Goal: Task Accomplishment & Management: Manage account settings

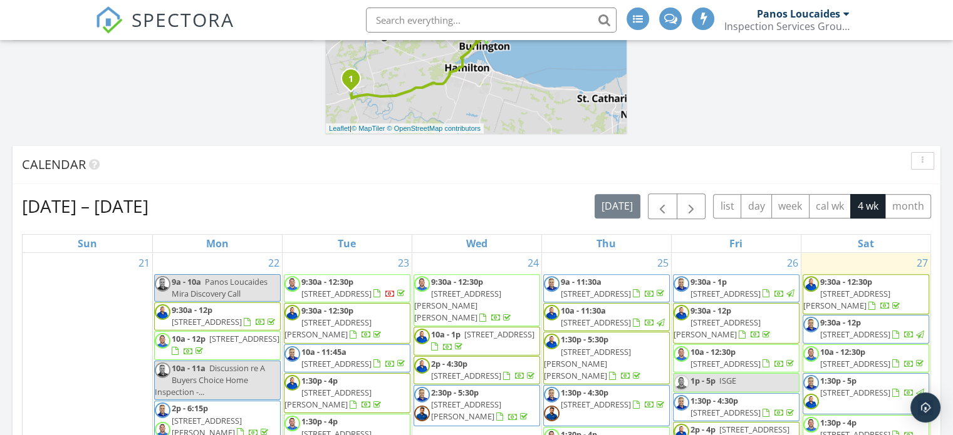
scroll to position [564, 0]
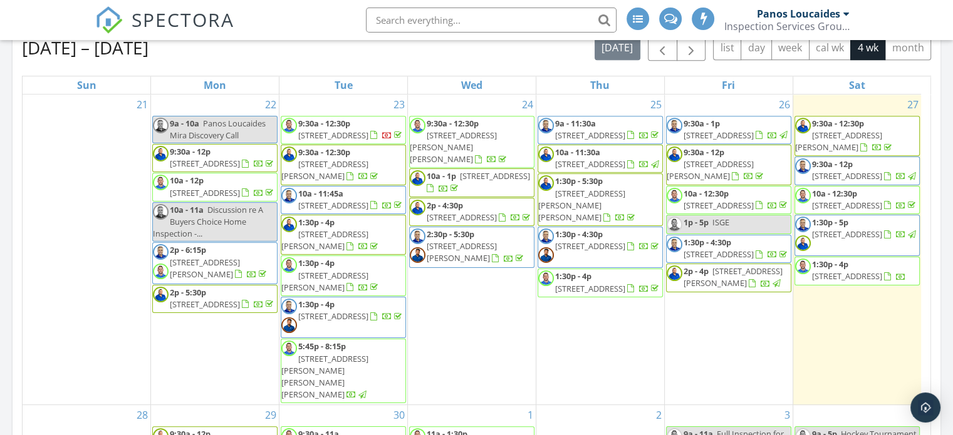
click at [853, 240] on span "1212 Grace Dr, Oakville L6H 6T5" at bounding box center [847, 234] width 70 height 11
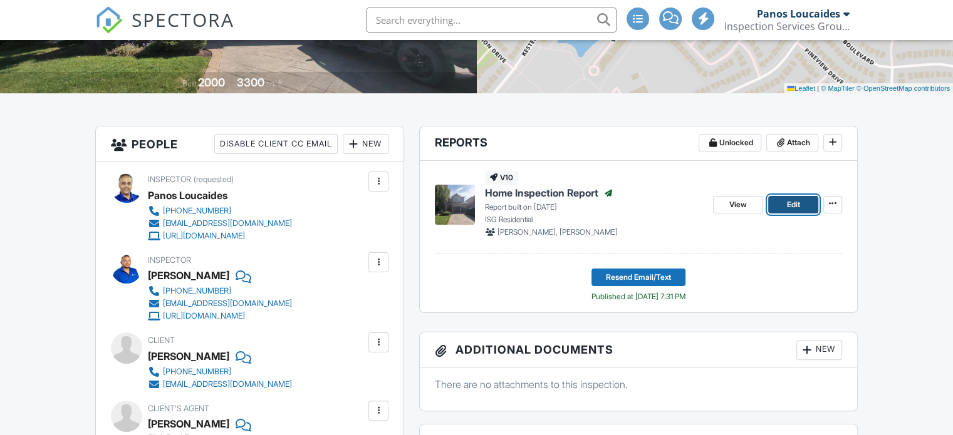
click at [797, 199] on span "Edit" at bounding box center [792, 205] width 13 height 13
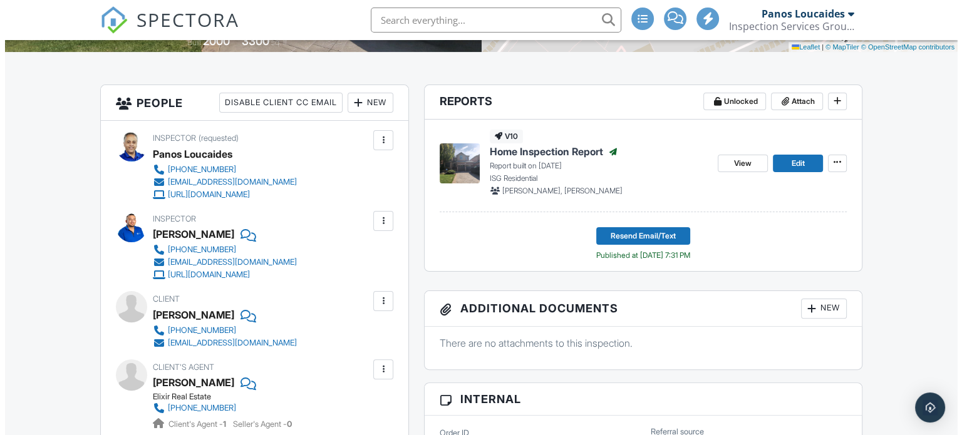
scroll to position [239, 0]
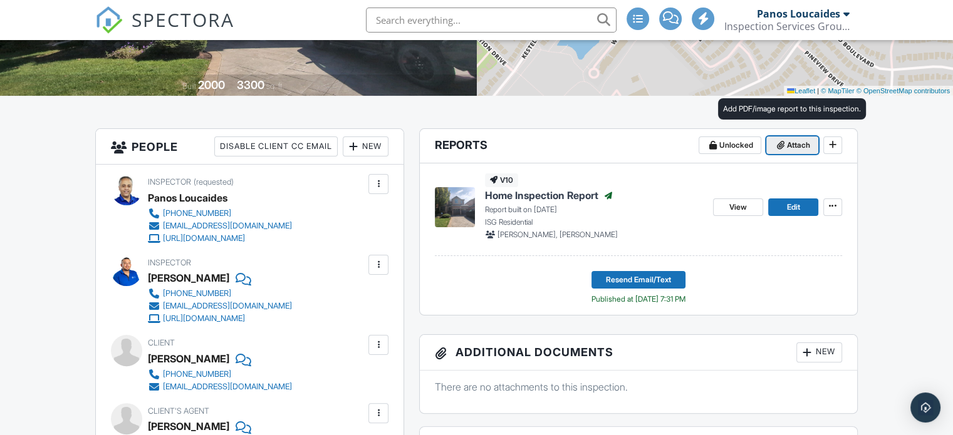
click at [806, 144] on span "Attach" at bounding box center [798, 145] width 23 height 13
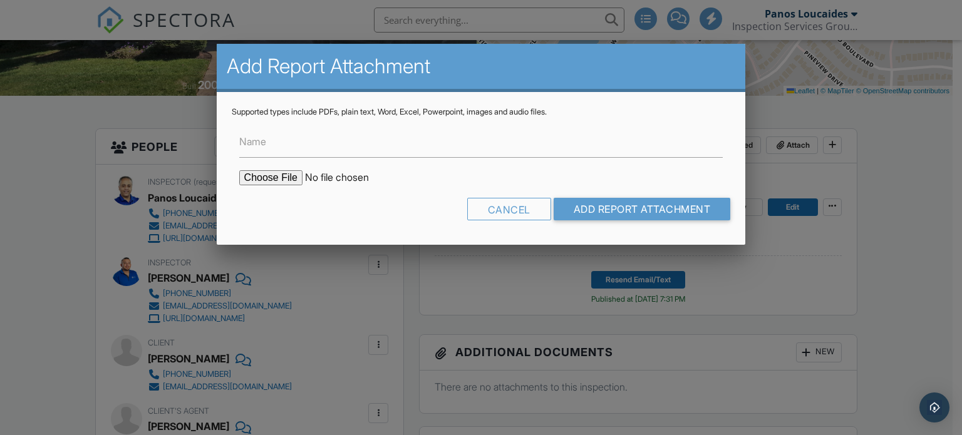
click at [261, 179] on input "file" at bounding box center [345, 177] width 213 height 15
type input "C:\fakepath\Air Quality Survey 1212 Grace.pdf"
click at [266, 137] on label "Name" at bounding box center [252, 142] width 27 height 14
click at [266, 137] on input "Name" at bounding box center [481, 142] width 484 height 31
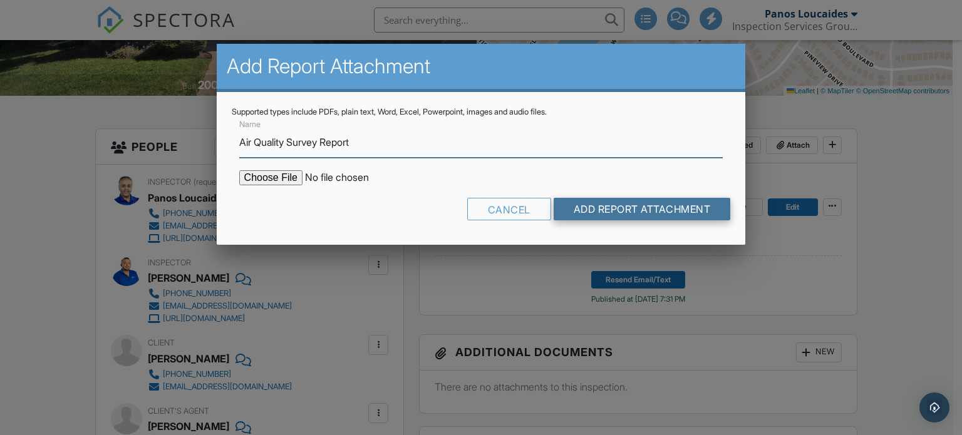
type input "Air Quality Survey Report"
click at [638, 209] on input "Add Report Attachment" at bounding box center [642, 209] width 177 height 23
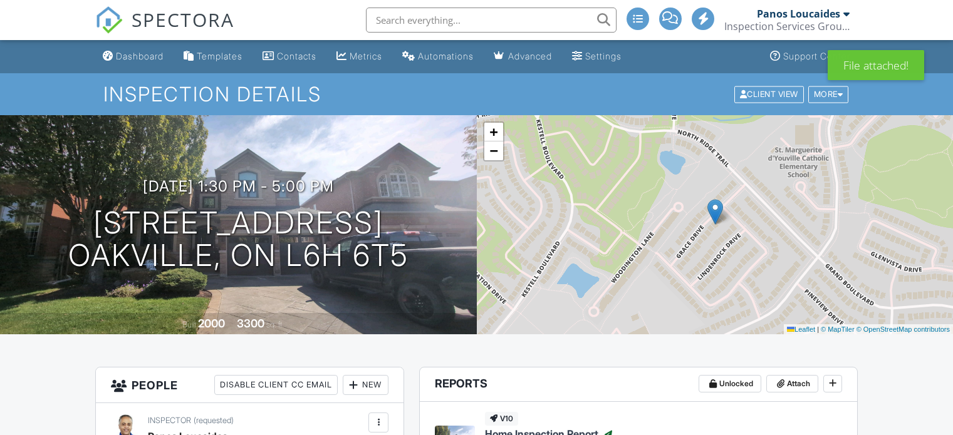
click at [143, 59] on div "Dashboard" at bounding box center [140, 56] width 48 height 11
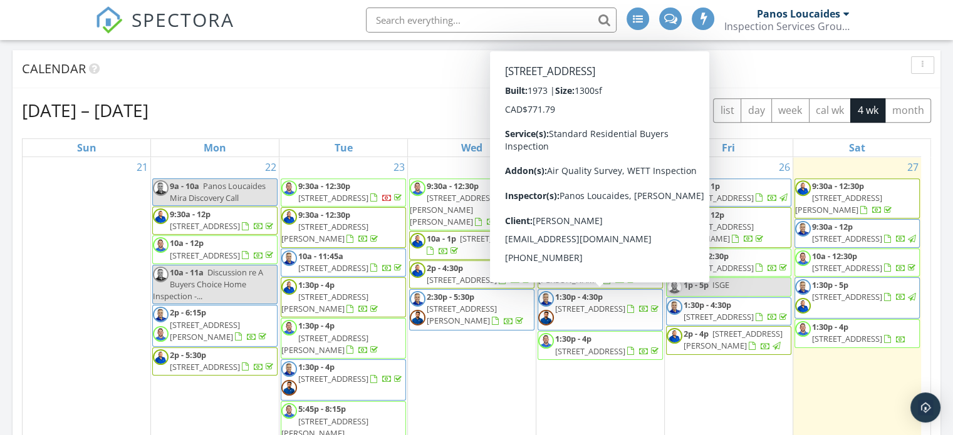
click at [847, 14] on div at bounding box center [846, 14] width 6 height 10
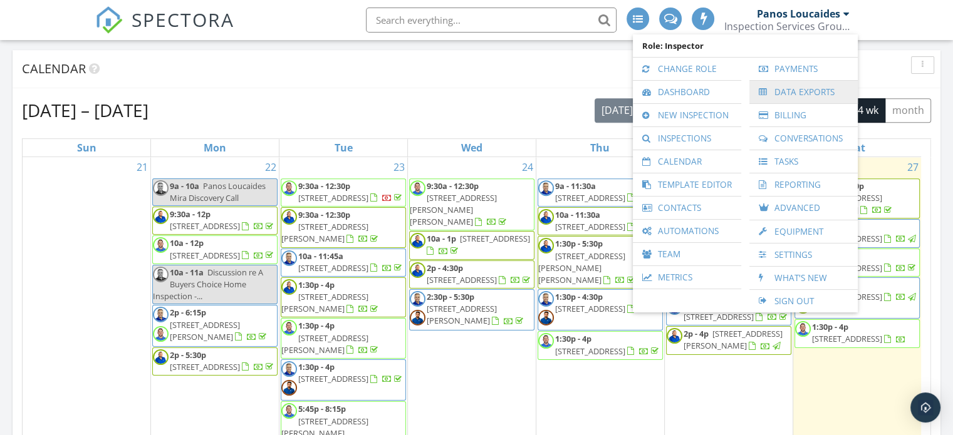
click at [794, 97] on link "Data Exports" at bounding box center [803, 92] width 96 height 23
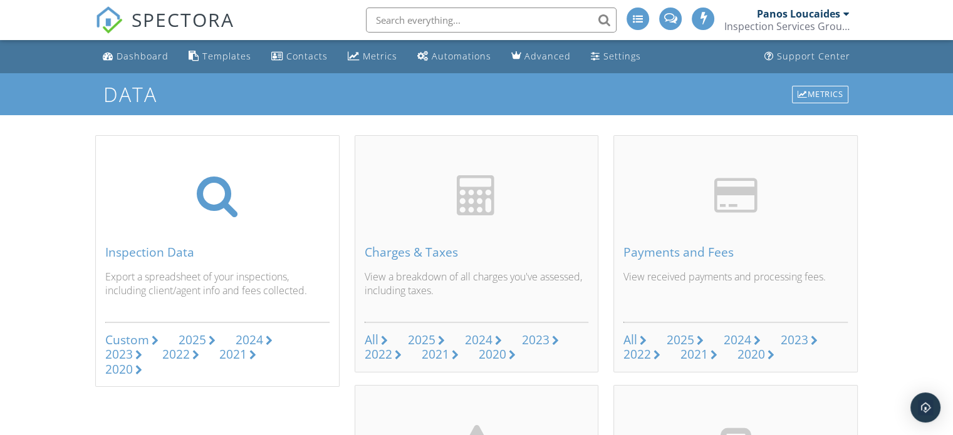
click at [138, 340] on div "Custom" at bounding box center [127, 339] width 44 height 17
click at [145, 53] on div "Dashboard" at bounding box center [143, 56] width 52 height 12
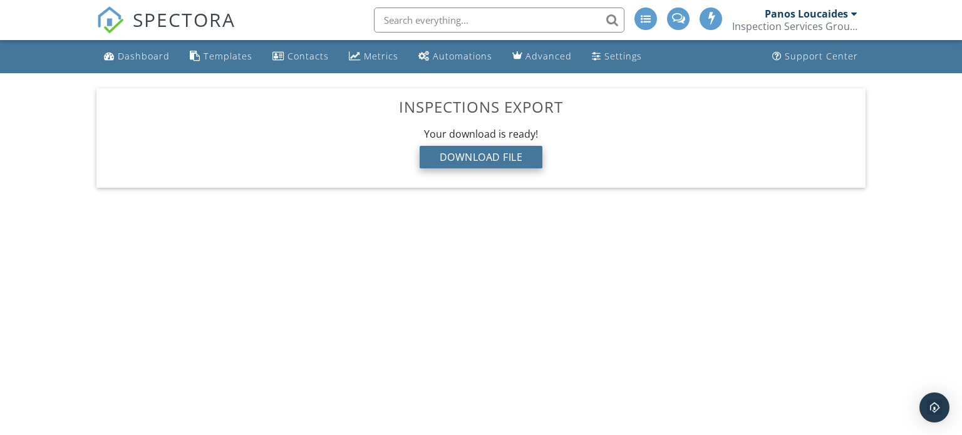
click at [483, 157] on div "Download File" at bounding box center [481, 157] width 123 height 23
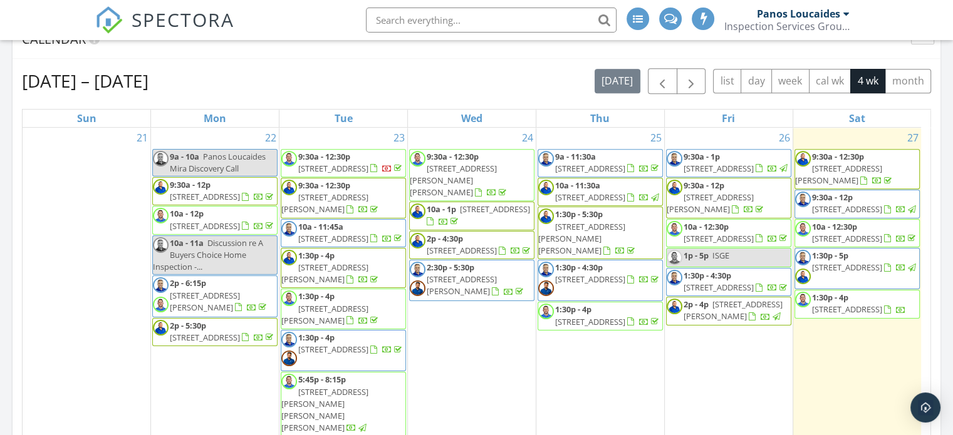
scroll to position [564, 0]
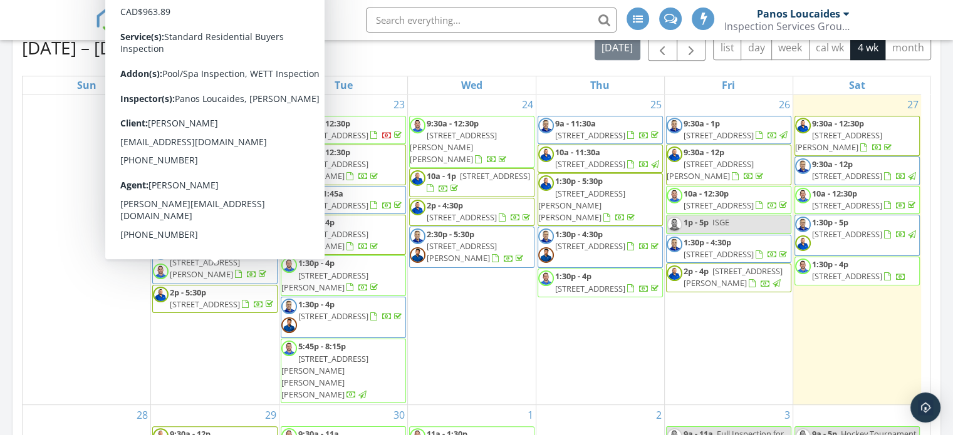
click at [183, 280] on span "60 Taylorwood Ave, Bolton L7E 1J5" at bounding box center [205, 268] width 70 height 23
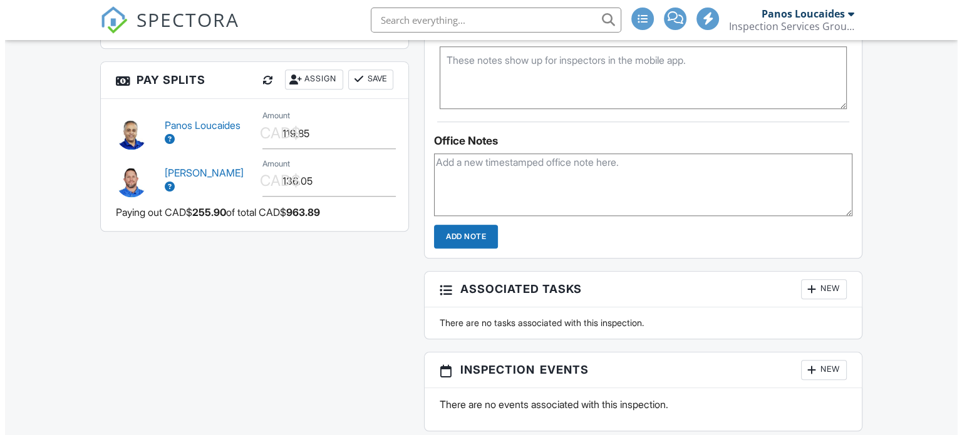
scroll to position [1262, 0]
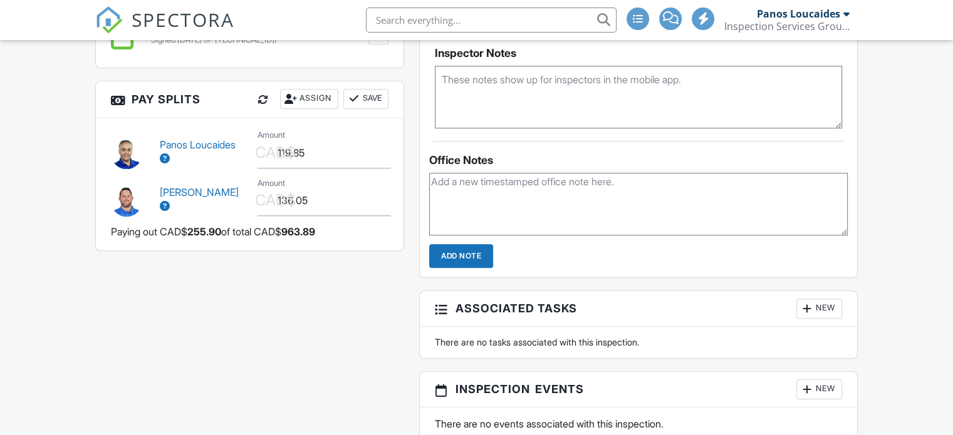
click at [301, 97] on div "Assign" at bounding box center [309, 99] width 58 height 20
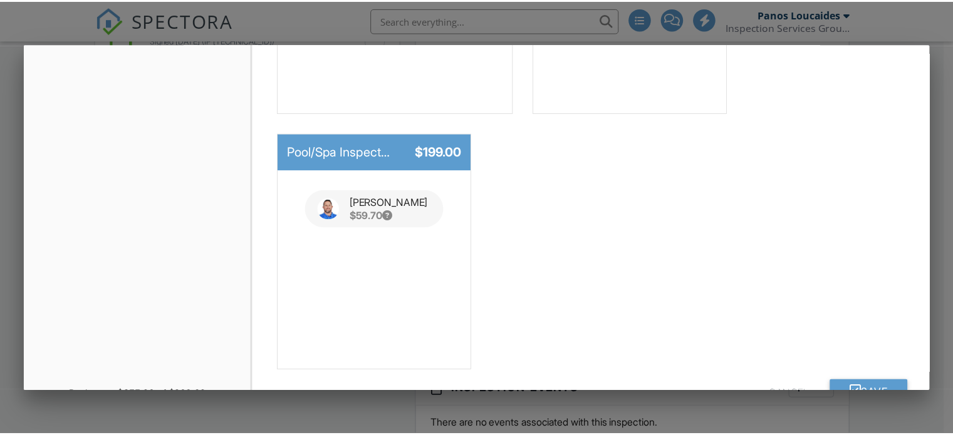
scroll to position [348, 0]
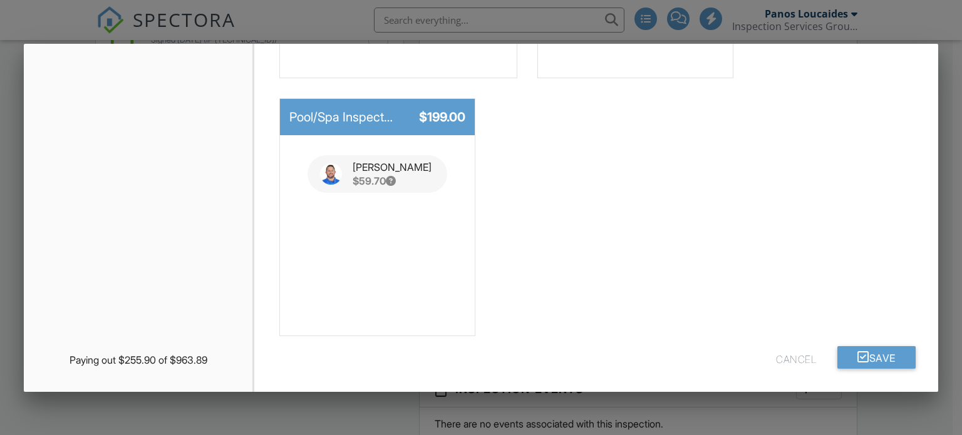
click at [779, 358] on button "Cancel" at bounding box center [796, 357] width 40 height 23
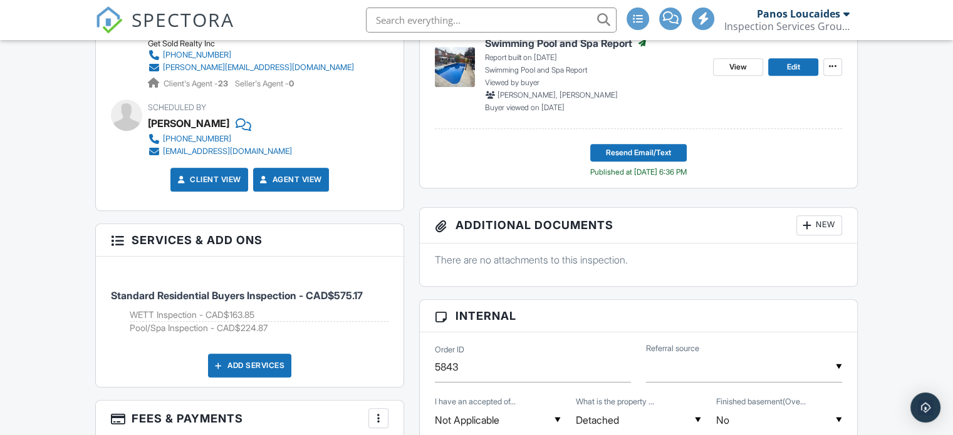
scroll to position [761, 0]
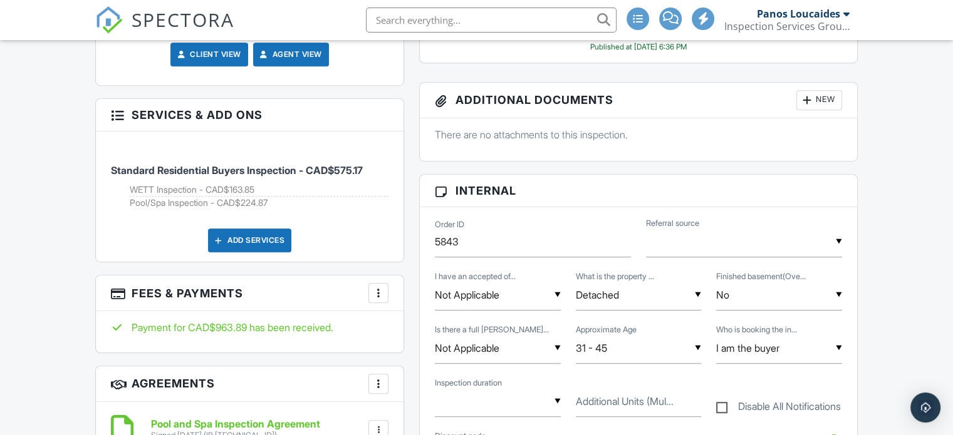
click at [369, 294] on div "More" at bounding box center [378, 293] width 20 height 20
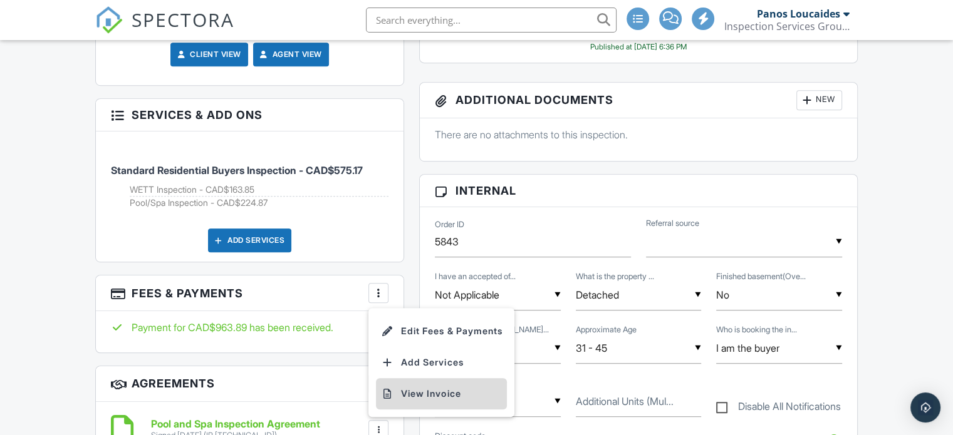
click at [413, 384] on li "View Invoice" at bounding box center [441, 393] width 131 height 31
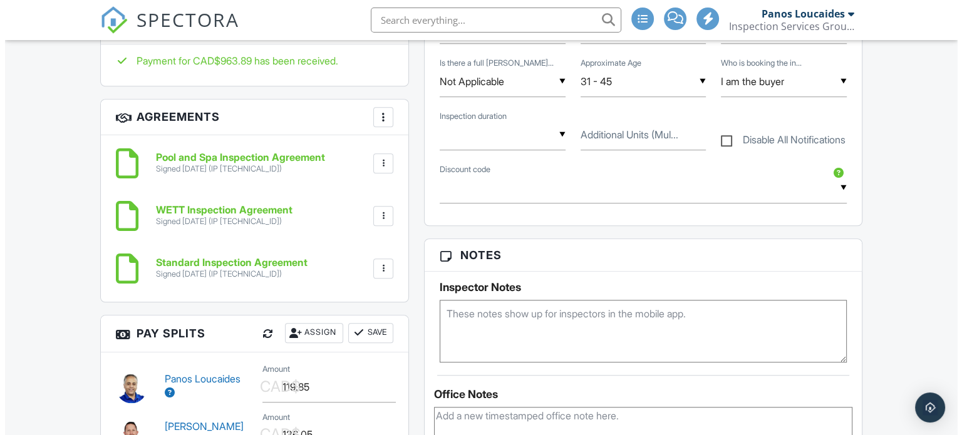
scroll to position [1137, 0]
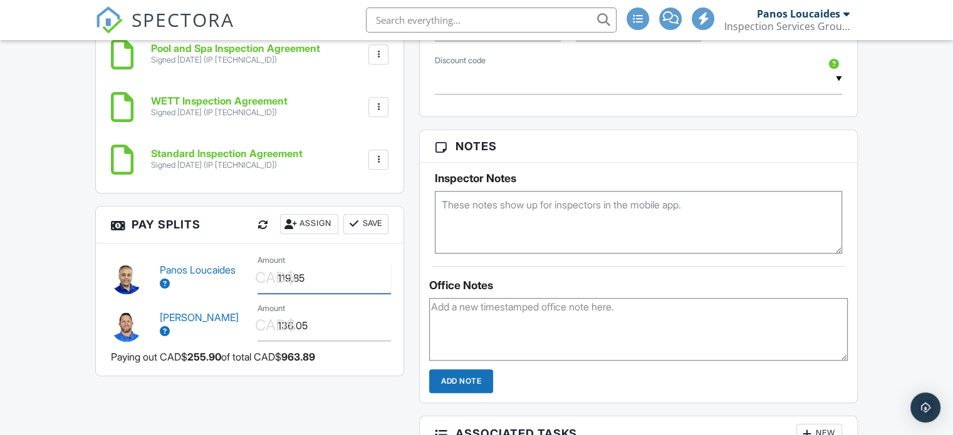
click at [314, 276] on input "119.85" at bounding box center [323, 278] width 133 height 31
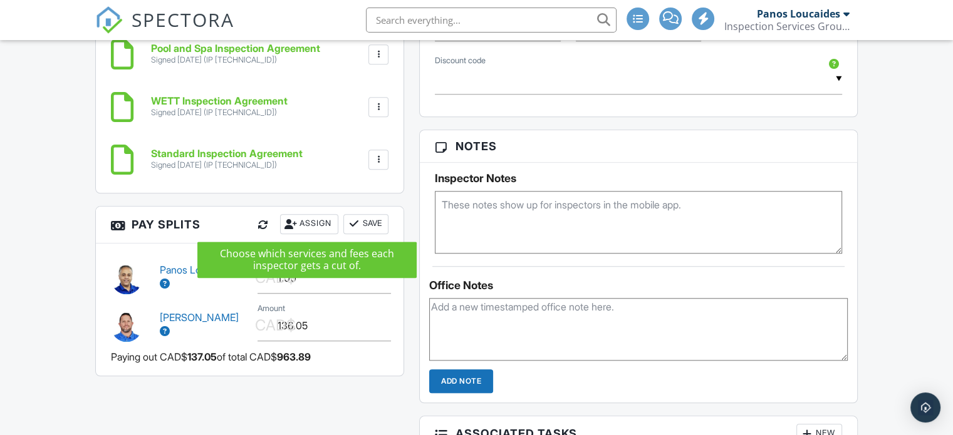
click at [318, 220] on div "Assign" at bounding box center [309, 224] width 58 height 20
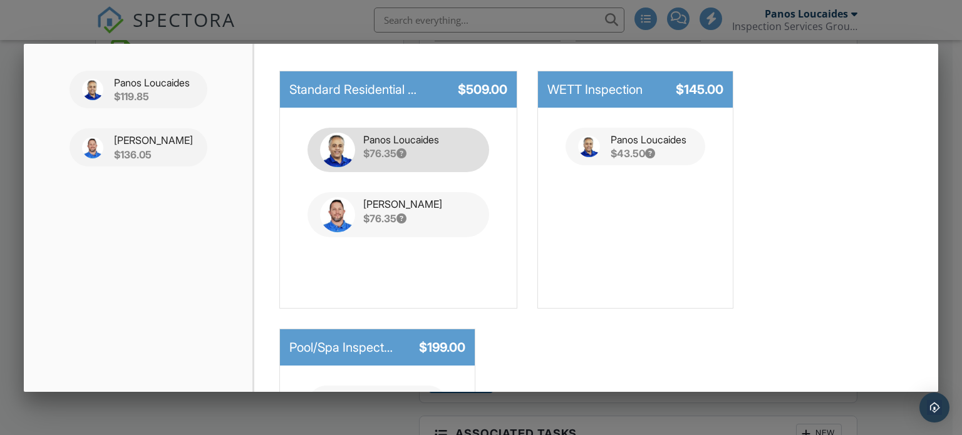
scroll to position [98, 0]
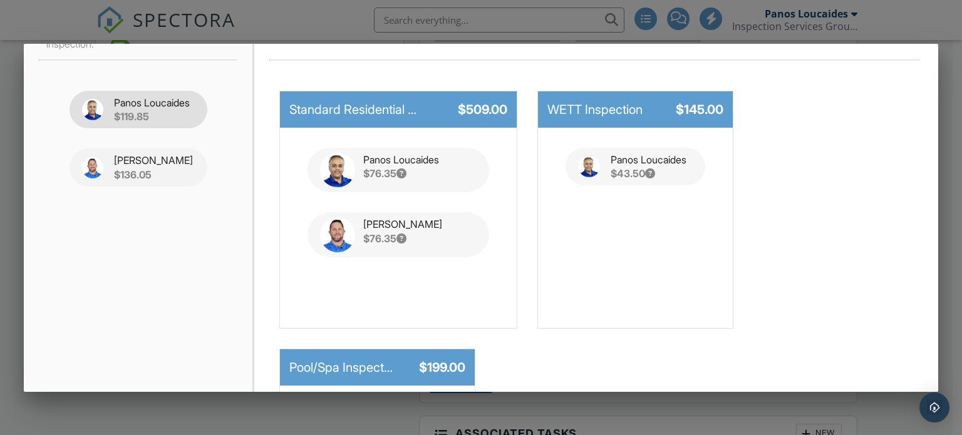
click at [155, 117] on div "$119.85" at bounding box center [154, 117] width 81 height 14
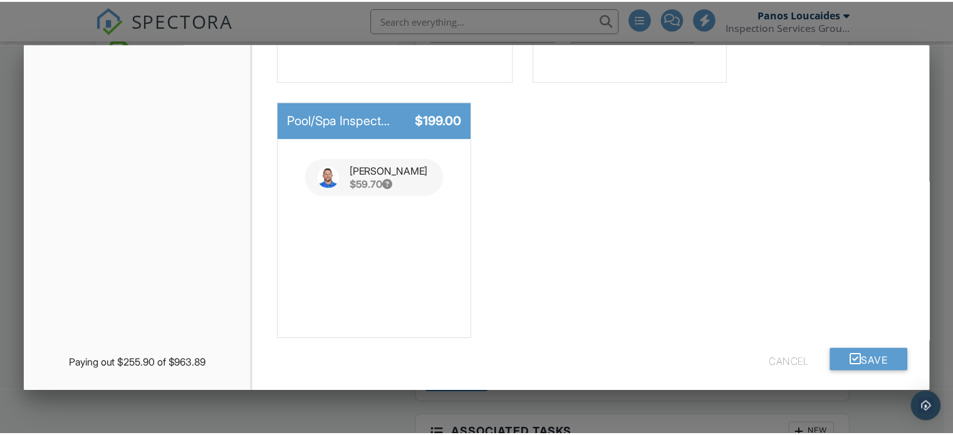
scroll to position [348, 0]
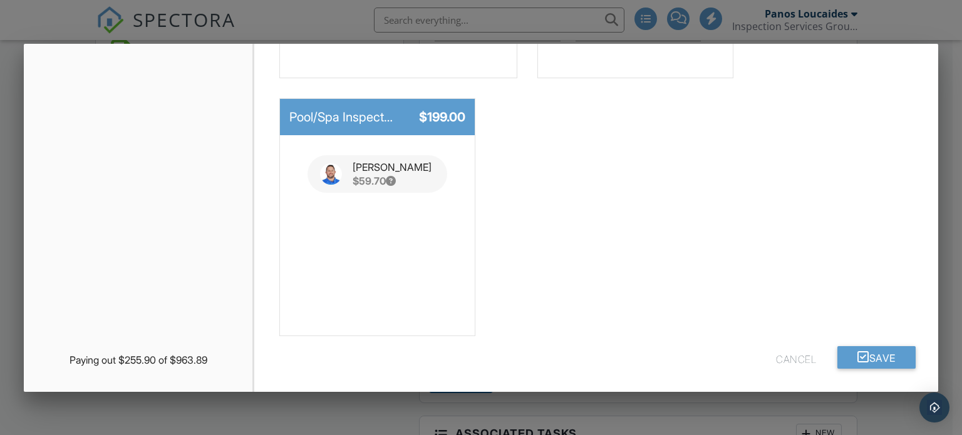
click at [776, 358] on button "Cancel" at bounding box center [796, 357] width 40 height 23
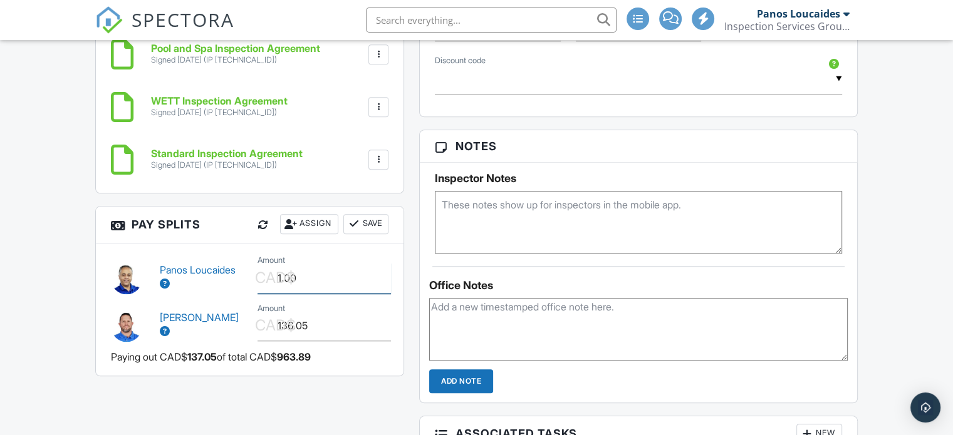
click at [306, 274] on input "1.00" at bounding box center [323, 278] width 133 height 31
type input "1"
type input "196.20"
click at [329, 323] on input "136.05" at bounding box center [323, 326] width 133 height 31
type input "1"
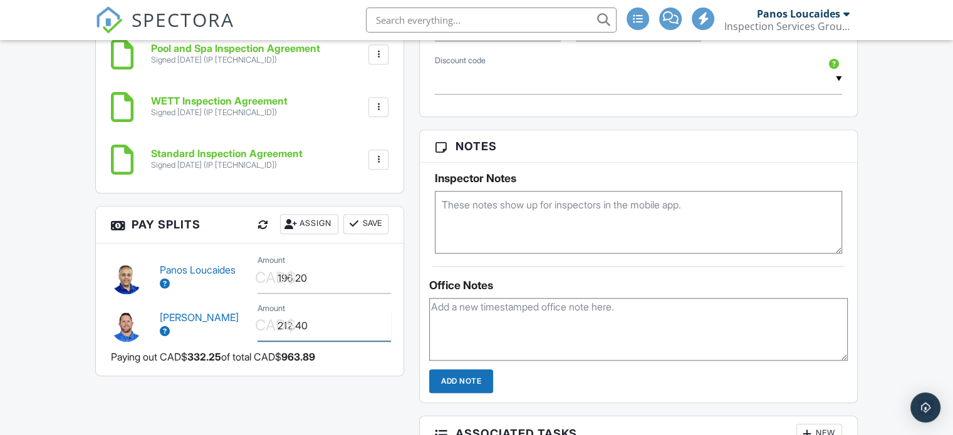
type input "212.40"
click at [353, 224] on div at bounding box center [354, 224] width 13 height 13
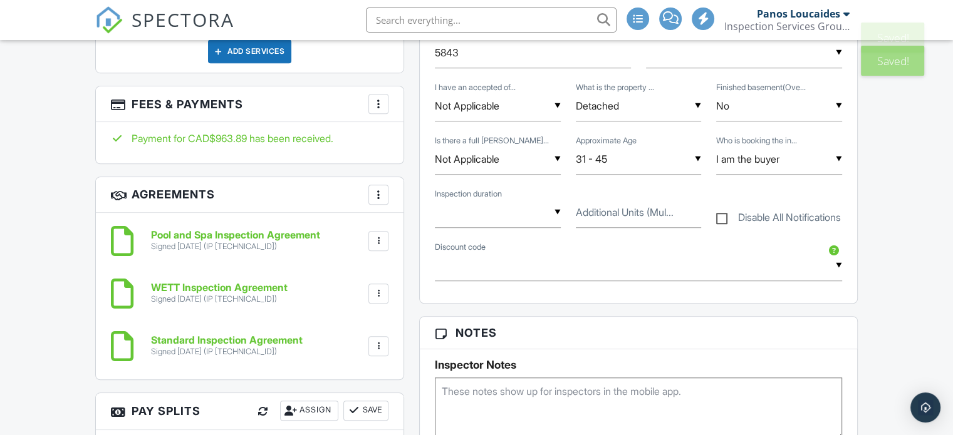
scroll to position [949, 0]
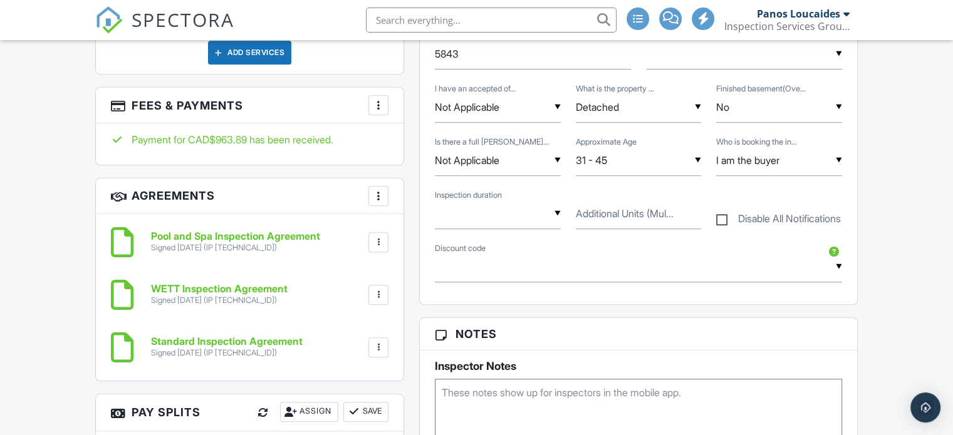
click at [376, 104] on div at bounding box center [378, 105] width 13 height 13
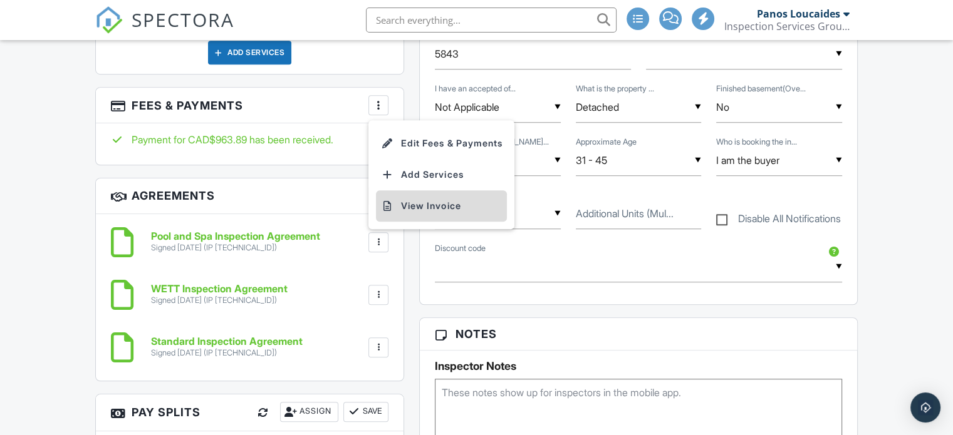
click at [419, 195] on li "View Invoice" at bounding box center [441, 205] width 131 height 31
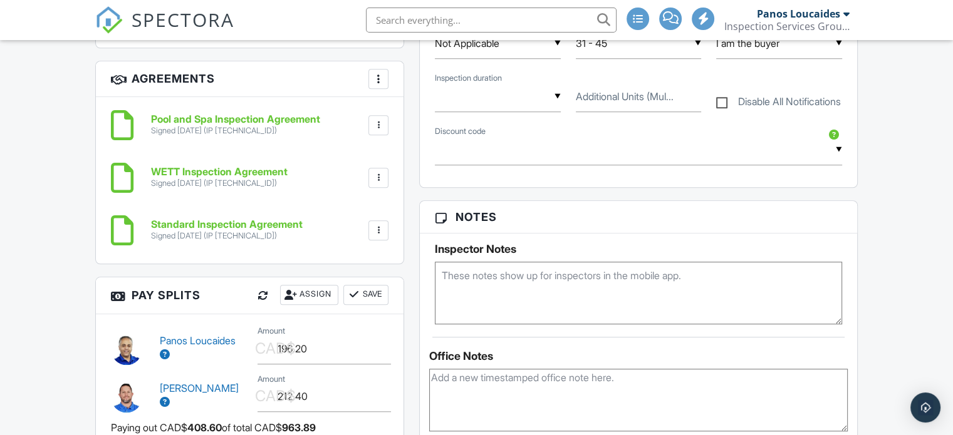
scroll to position [1137, 0]
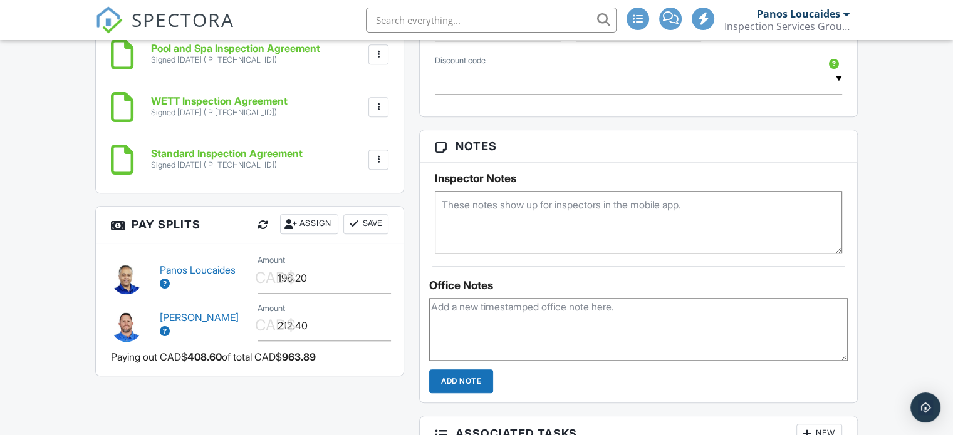
click at [366, 222] on button "Save" at bounding box center [365, 224] width 45 height 20
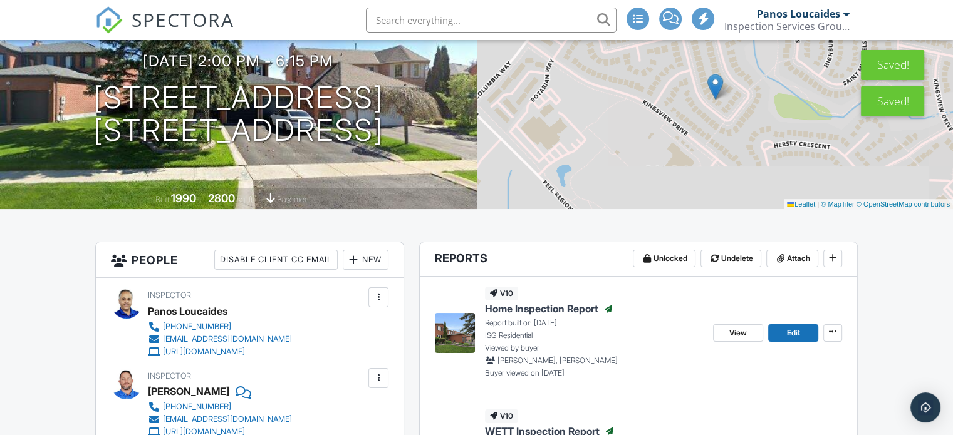
scroll to position [0, 0]
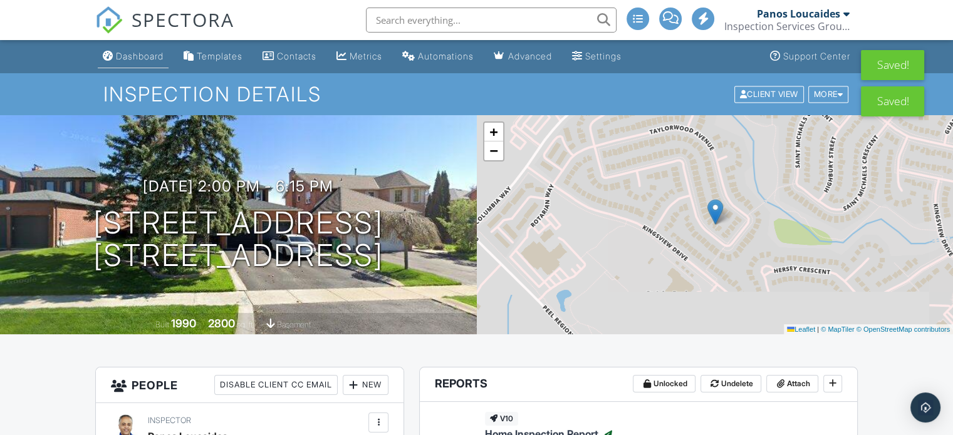
click at [130, 60] on div "Dashboard" at bounding box center [140, 56] width 48 height 11
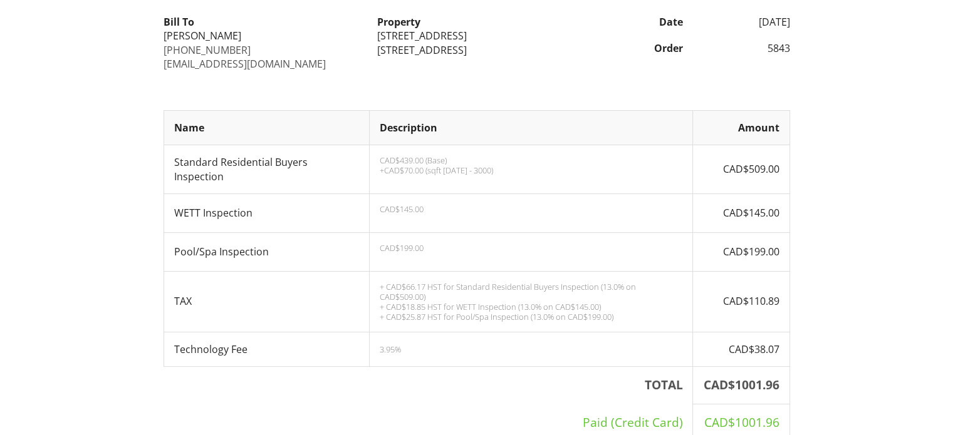
scroll to position [125, 0]
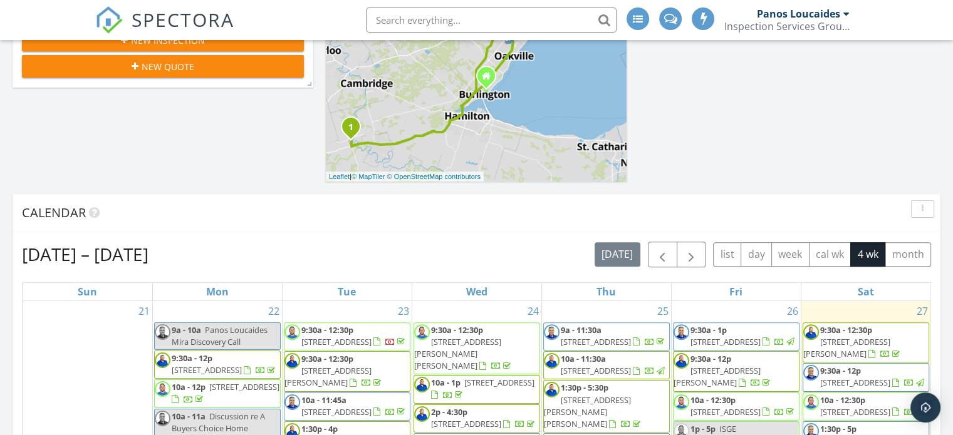
scroll to position [501, 0]
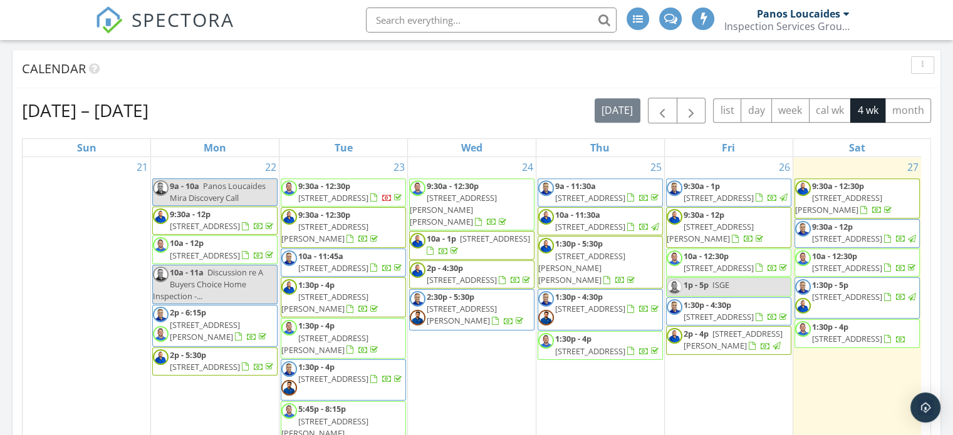
click at [827, 303] on span "1212 Grace Dr, Oakville L6H 6T5" at bounding box center [847, 296] width 70 height 11
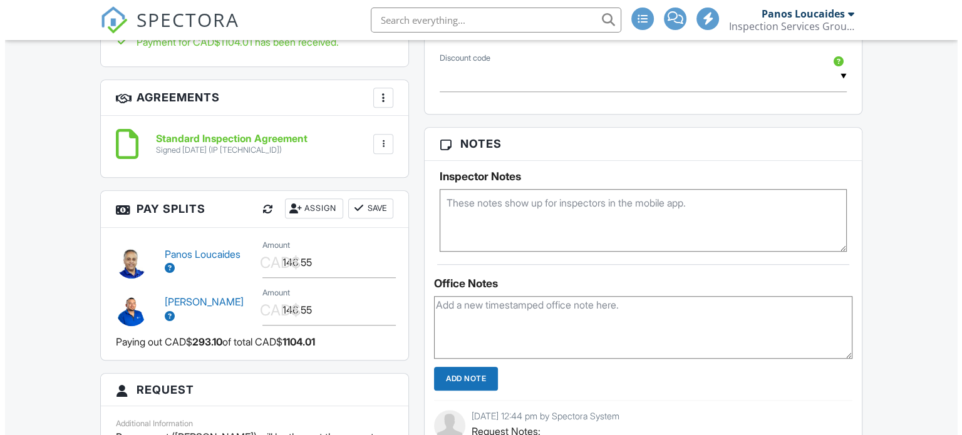
scroll to position [1002, 0]
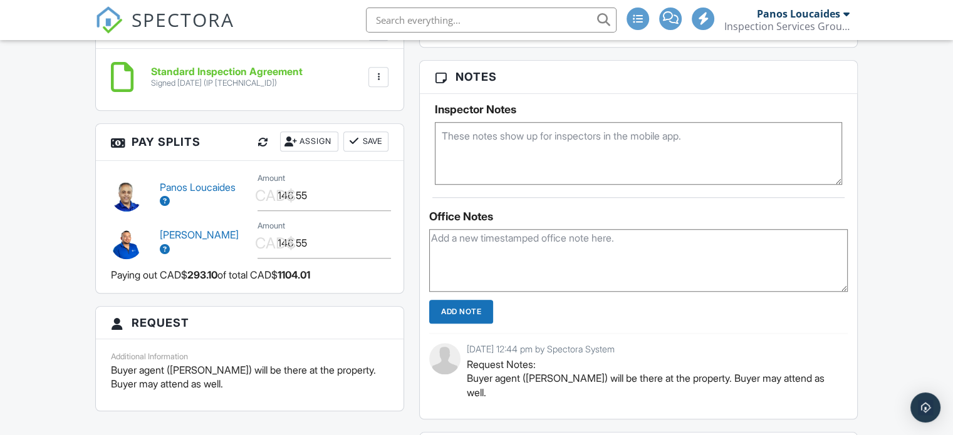
click at [314, 152] on div "Assign" at bounding box center [309, 142] width 58 height 20
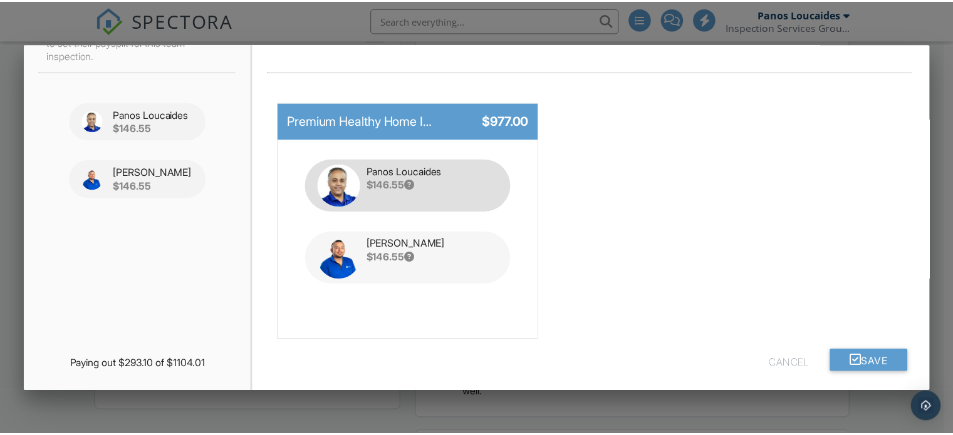
scroll to position [90, 0]
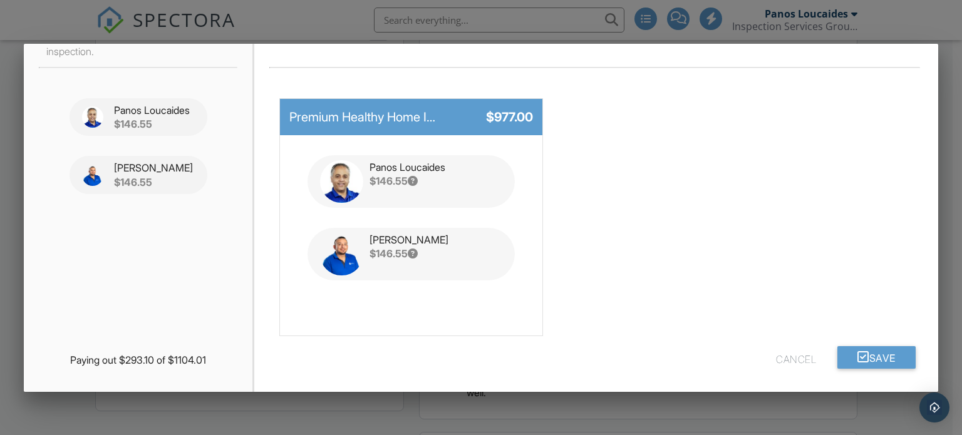
click at [776, 354] on button "Cancel" at bounding box center [796, 357] width 40 height 23
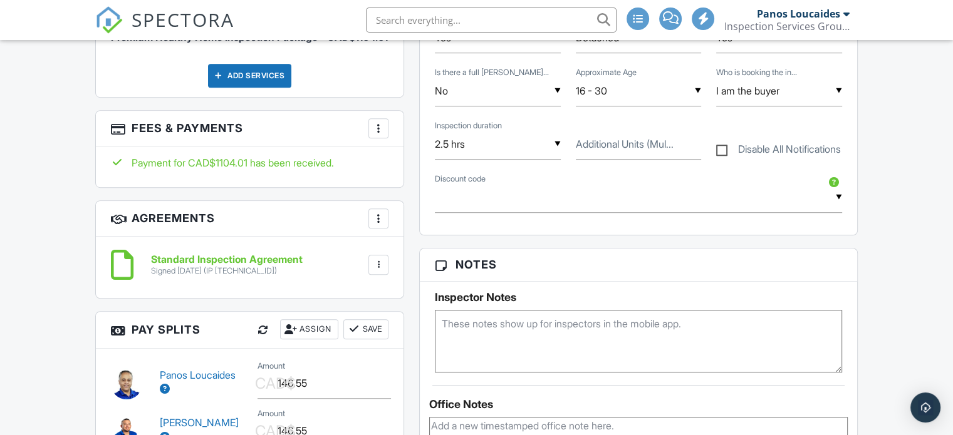
scroll to position [814, 0]
click at [379, 135] on div at bounding box center [378, 128] width 13 height 13
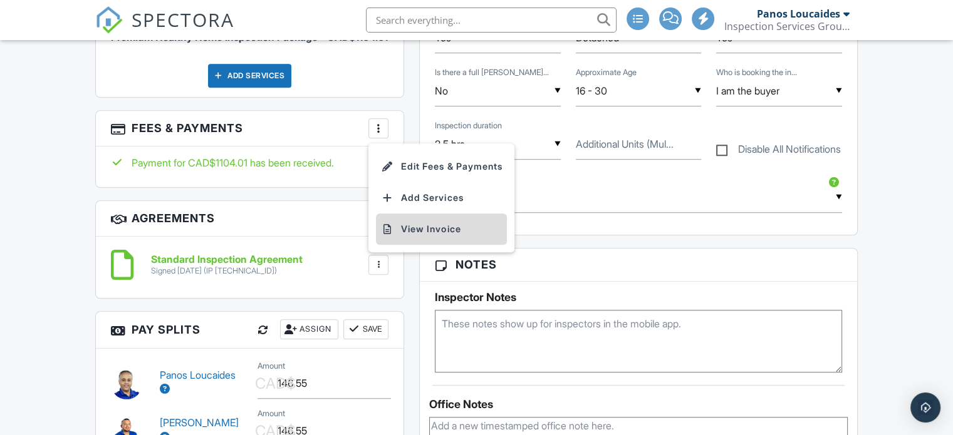
click at [426, 240] on li "View Invoice" at bounding box center [441, 229] width 131 height 31
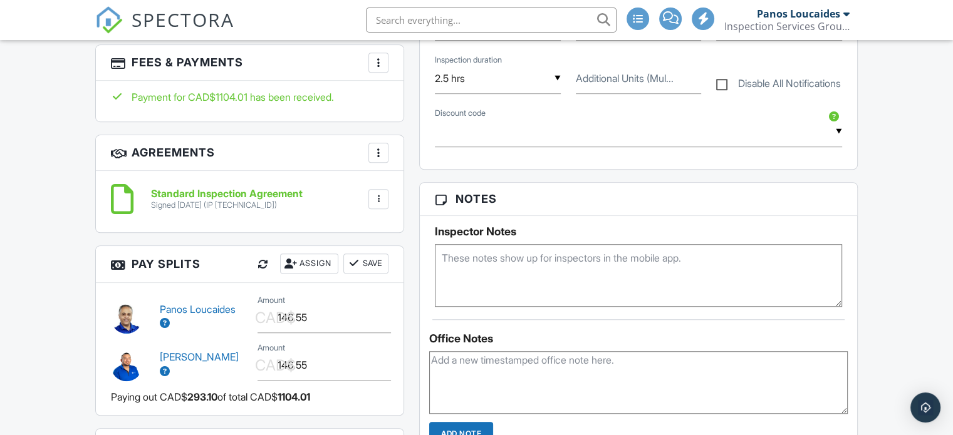
scroll to position [940, 0]
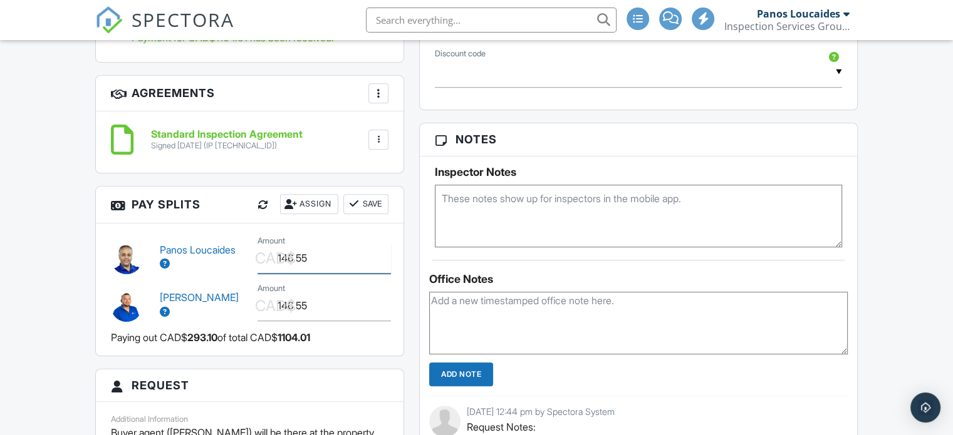
drag, startPoint x: 309, startPoint y: 267, endPoint x: 241, endPoint y: 265, distance: 68.3
click at [241, 265] on div "Panos Loucaides CAD$ Amount 146.55" at bounding box center [249, 257] width 293 height 48
type input "293.10"
drag, startPoint x: 316, startPoint y: 318, endPoint x: 266, endPoint y: 315, distance: 50.2
click at [266, 315] on div "CAD$ Amount 146.55" at bounding box center [323, 306] width 146 height 31
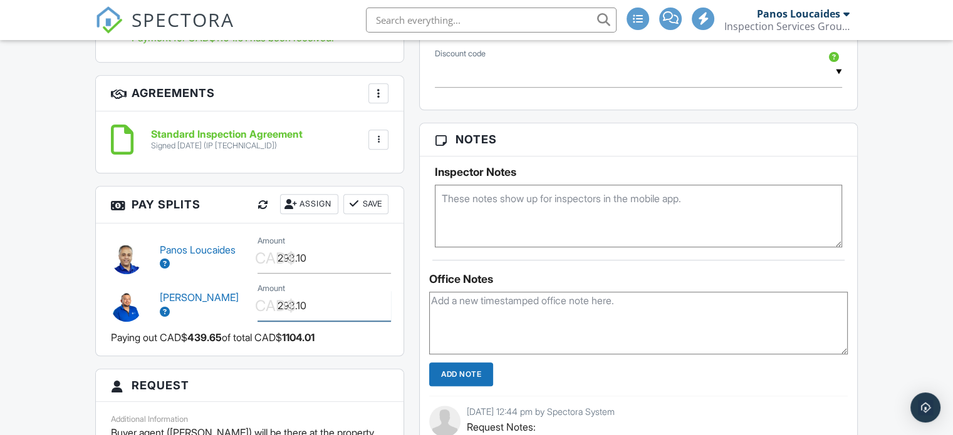
type input "293.10"
click at [361, 214] on button "Save" at bounding box center [365, 204] width 45 height 20
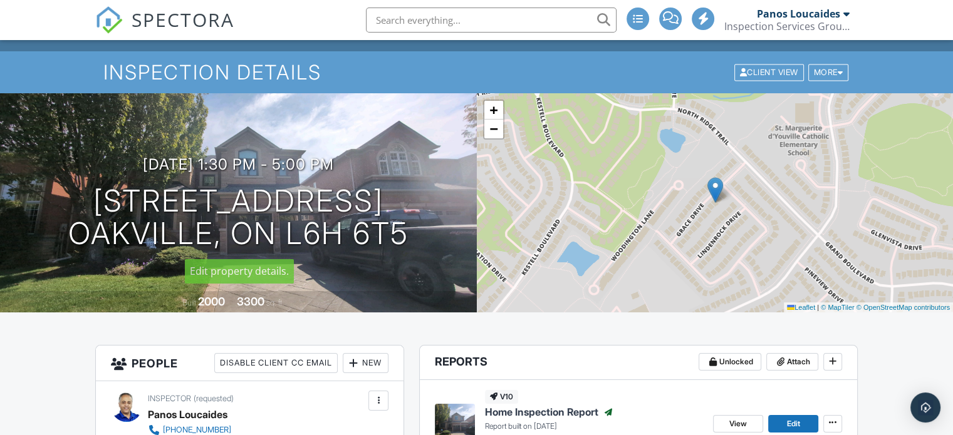
scroll to position [0, 0]
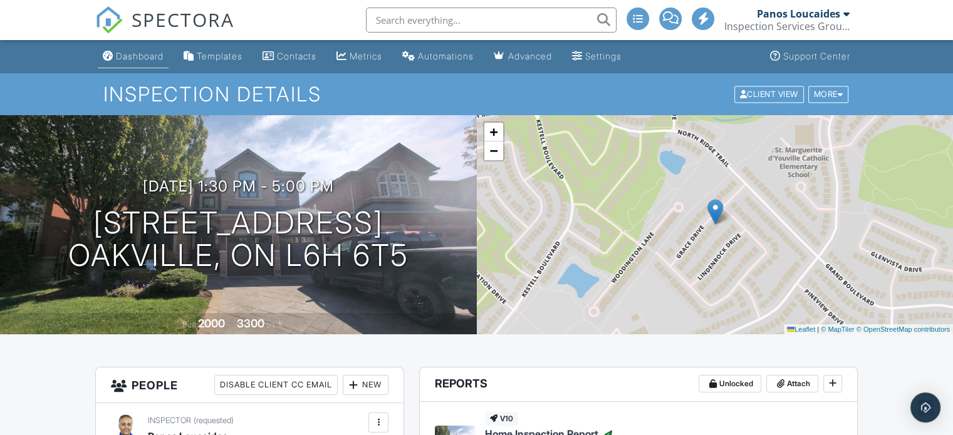
click at [157, 57] on div "Dashboard" at bounding box center [140, 56] width 48 height 11
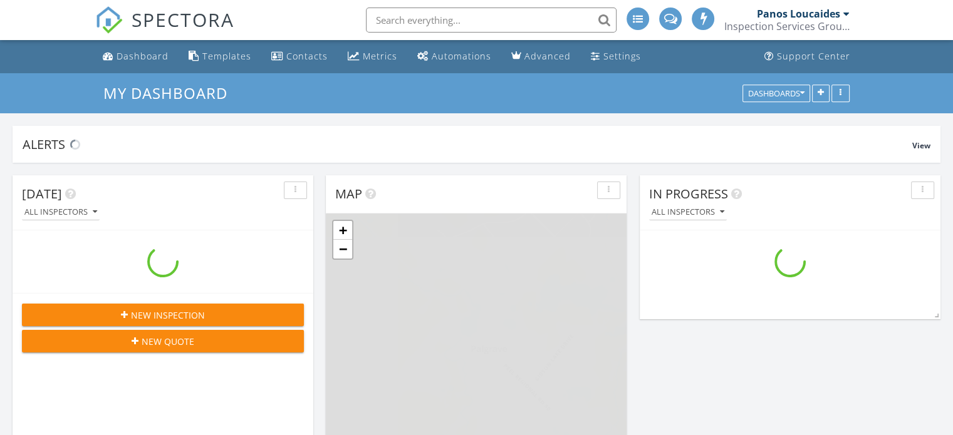
scroll to position [1598, 972]
